Goal: Task Accomplishment & Management: Use online tool/utility

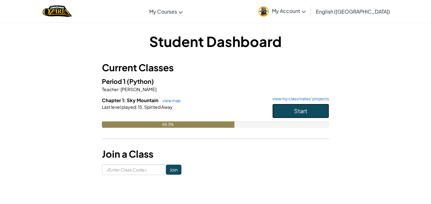
click at [315, 107] on button "Start" at bounding box center [301, 111] width 57 height 15
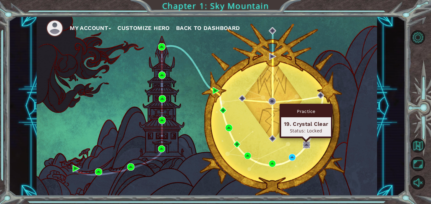
click at [307, 146] on img at bounding box center [306, 144] width 7 height 7
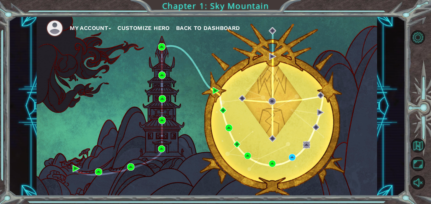
click at [307, 146] on img at bounding box center [306, 144] width 7 height 7
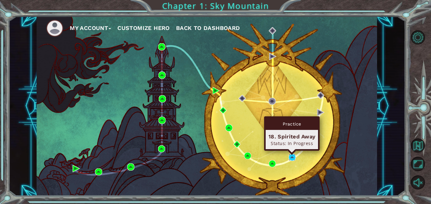
click at [293, 156] on img at bounding box center [292, 157] width 7 height 7
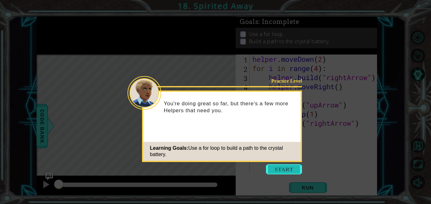
click at [278, 171] on button "Start" at bounding box center [284, 170] width 36 height 10
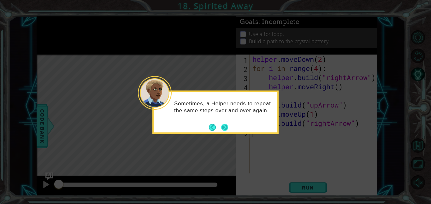
click at [224, 128] on button "Next" at bounding box center [224, 127] width 7 height 7
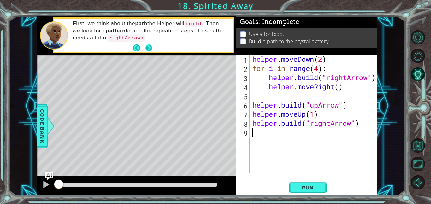
click at [146, 47] on button "Next" at bounding box center [148, 48] width 7 height 7
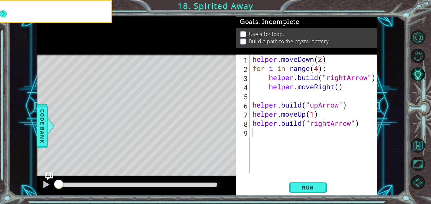
click at [0, 0] on icon at bounding box center [0, 0] width 0 height 0
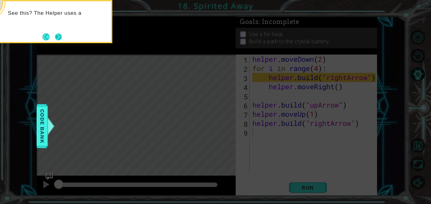
click at [58, 37] on button "Next" at bounding box center [58, 36] width 7 height 7
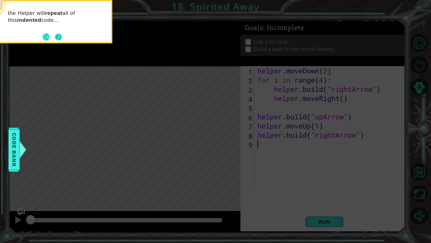
click at [60, 36] on button "Next" at bounding box center [58, 36] width 7 height 7
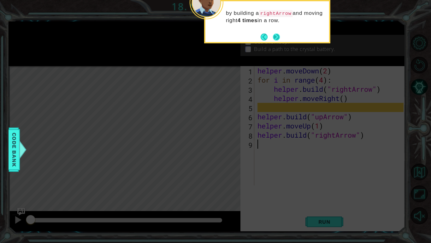
click at [279, 36] on button "Next" at bounding box center [276, 36] width 7 height 7
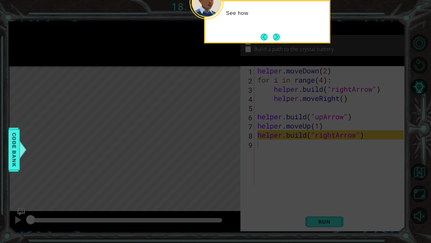
click at [279, 36] on button "Next" at bounding box center [276, 36] width 7 height 7
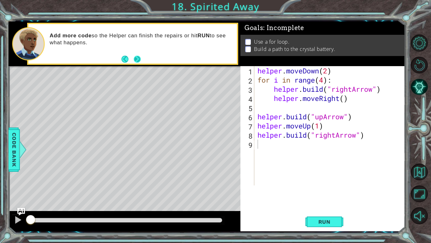
click at [136, 62] on button "Next" at bounding box center [137, 59] width 7 height 7
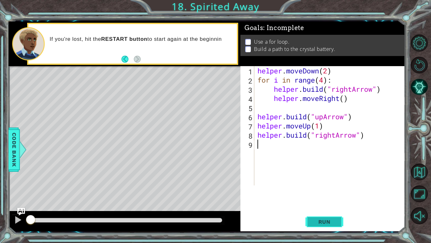
click at [329, 204] on span "Run" at bounding box center [324, 221] width 25 height 6
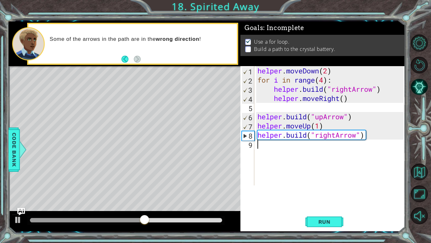
click at [336, 135] on div "helper . moveDown ( 2 ) for i in range ( 4 ) : helper . build ( "rightArrow" ) …" at bounding box center [331, 134] width 151 height 137
type textarea "[DOMAIN_NAME]("upArrow")"
click at [336, 204] on span "Run" at bounding box center [324, 221] width 25 height 6
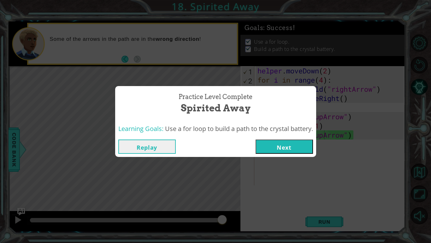
click at [308, 143] on button "Next" at bounding box center [284, 146] width 57 height 14
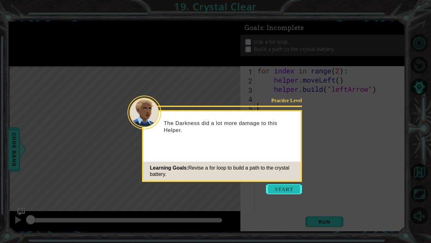
click at [280, 192] on button "Start" at bounding box center [284, 189] width 36 height 10
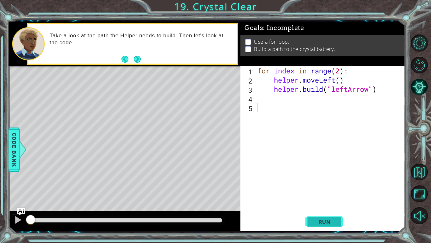
click at [324, 204] on button "Run" at bounding box center [325, 221] width 38 height 16
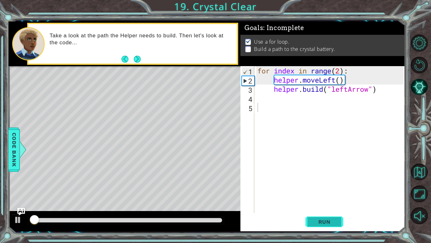
click at [321, 204] on span "Run" at bounding box center [324, 221] width 25 height 6
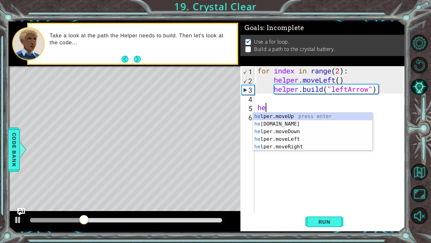
click at [293, 104] on div "for index in range ( 2 ) : helper . moveLeft ( ) helper . build ( "leftArrow" )…" at bounding box center [331, 148] width 151 height 165
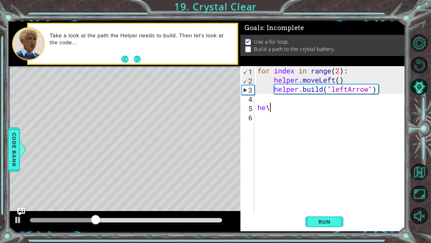
type textarea "h"
click at [289, 97] on div "for index in range ( 2 ) : helper . moveLeft ( ) helper . build ( "leftArrow" )" at bounding box center [331, 148] width 151 height 165
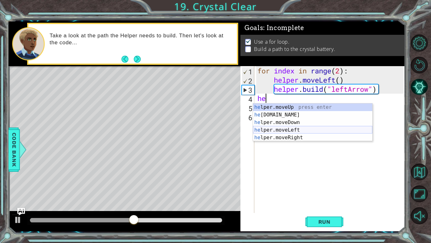
click at [296, 130] on div "he lper.moveUp press enter he [DOMAIN_NAME] press enter he lper.moveDown press …" at bounding box center [312, 129] width 119 height 53
type textarea "helper.moveLeft(1)"
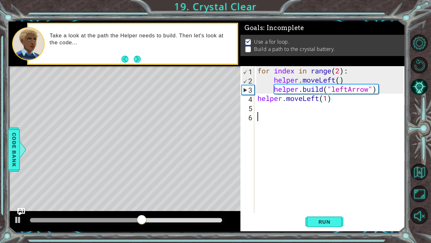
click at [282, 112] on div "for index in range ( 2 ) : helper . moveLeft ( ) helper . build ( "leftArrow" )…" at bounding box center [331, 148] width 151 height 165
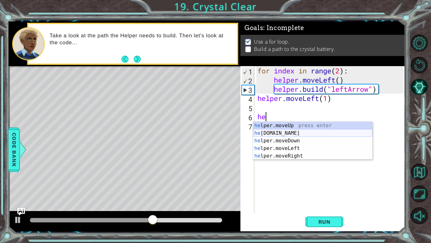
click at [290, 133] on div "he lper.moveUp press enter he [DOMAIN_NAME] press enter he lper.moveDown press …" at bounding box center [312, 148] width 119 height 53
type textarea "[DOMAIN_NAME]("rightArrow")"
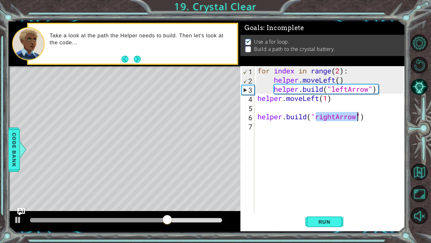
click at [337, 122] on div "for index in range ( 2 ) : helper . moveLeft ( ) helper . build ( "leftArrow" )…" at bounding box center [331, 148] width 151 height 165
click at [334, 116] on div "for index in range ( 2 ) : helper . moveLeft ( ) helper . build ( "leftArrow" )…" at bounding box center [331, 148] width 151 height 165
click at [336, 117] on div "for index in range ( 2 ) : helper . moveLeft ( ) helper . build ( "leftArrow" )…" at bounding box center [331, 148] width 151 height 165
type textarea "[DOMAIN_NAME]("leftArrow")"
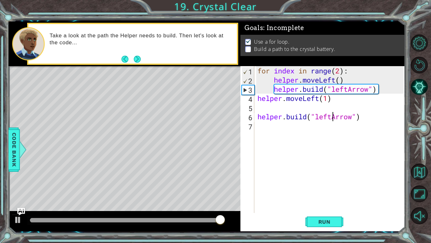
click at [304, 126] on div "for index in range ( 2 ) : helper . moveLeft ( ) helper . build ( "leftArrow" )…" at bounding box center [331, 148] width 151 height 165
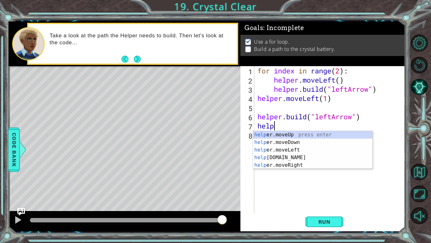
scroll to position [0, 1]
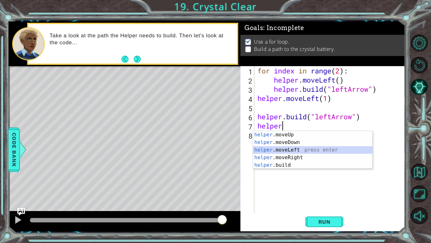
click at [302, 151] on div "helper .moveUp press enter helper .moveDown press enter helper .moveLeft press …" at bounding box center [312, 157] width 119 height 53
type textarea "helper.moveLeft(1)"
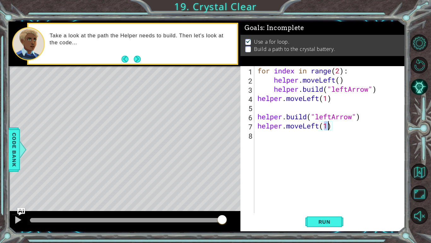
click at [296, 141] on div "for index in range ( 2 ) : helper . moveLeft ( ) helper . build ( "leftArrow" )…" at bounding box center [331, 148] width 151 height 165
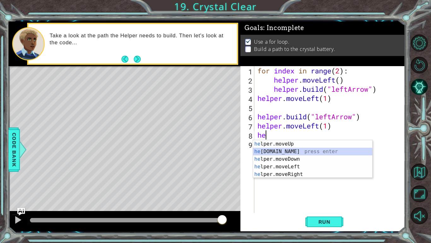
click at [281, 148] on div "he lper.moveUp press enter he [DOMAIN_NAME] press enter he lper.moveDown press …" at bounding box center [312, 166] width 119 height 53
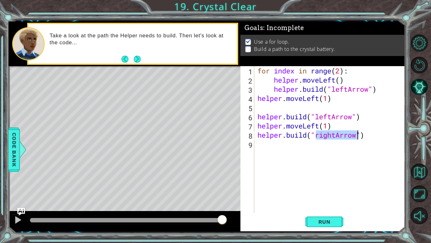
click at [334, 135] on div "for index in range ( 2 ) : helper . moveLeft ( ) helper . build ( "leftArrow" )…" at bounding box center [329, 139] width 147 height 147
click at [335, 135] on div "for index in range ( 2 ) : helper . moveLeft ( ) helper . build ( "leftArrow" )…" at bounding box center [331, 148] width 151 height 165
type textarea "[DOMAIN_NAME]("leftArrow")"
click at [325, 204] on span "Run" at bounding box center [324, 221] width 25 height 6
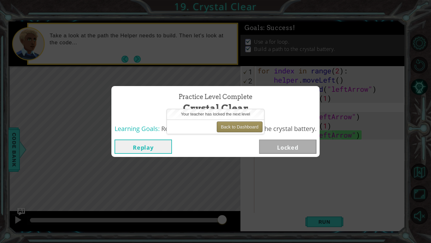
click at [245, 125] on button "Back to Dashboard" at bounding box center [240, 126] width 46 height 11
click at [236, 128] on button "Back to Dashboard" at bounding box center [240, 126] width 46 height 11
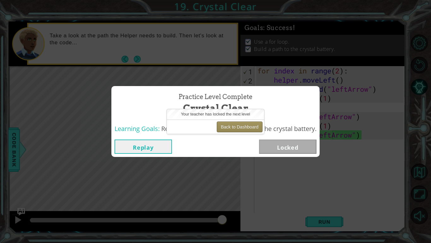
click at [236, 128] on button "Back to Dashboard" at bounding box center [240, 126] width 46 height 11
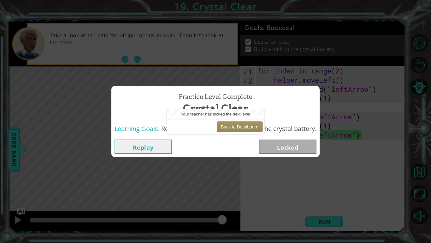
click at [236, 128] on button "Back to Dashboard" at bounding box center [240, 126] width 46 height 11
